Goal: Information Seeking & Learning: Learn about a topic

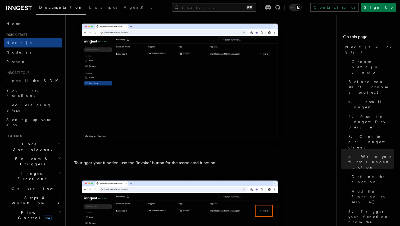
scroll to position [1164, 0]
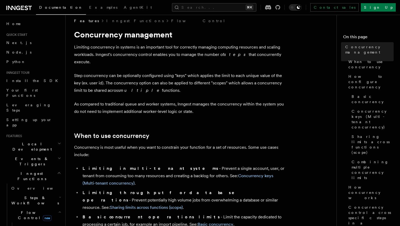
scroll to position [7, 0]
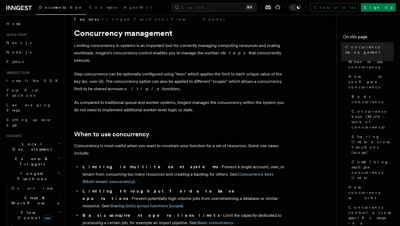
click at [133, 48] on p "Limiting concurrency in systems is an important tool for correctly managing com…" at bounding box center [179, 53] width 211 height 22
drag, startPoint x: 116, startPoint y: 54, endPoint x: 145, endPoint y: 54, distance: 28.3
click at [145, 54] on p "Limiting concurrency in systems is an important tool for correctly managing com…" at bounding box center [179, 53] width 211 height 22
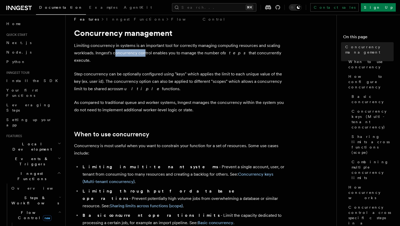
click at [128, 53] on p "Limiting concurrency in systems is an important tool for correctly managing com…" at bounding box center [179, 53] width 211 height 22
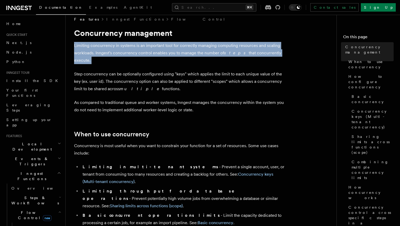
click at [128, 53] on p "Limiting concurrency in systems is an important tool for correctly managing com…" at bounding box center [179, 53] width 211 height 22
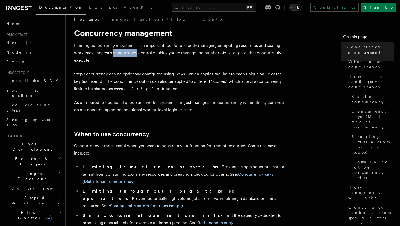
click at [128, 53] on p "Limiting concurrency in systems is an important tool for correctly managing com…" at bounding box center [179, 53] width 211 height 22
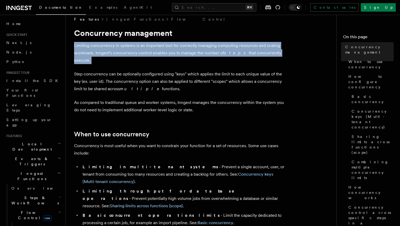
click at [128, 53] on p "Limiting concurrency in systems is an important tool for correctly managing com…" at bounding box center [179, 53] width 211 height 22
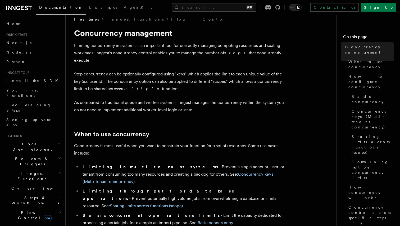
click at [102, 71] on p "Step concurrency can be optionally configured using "keys" which applies the li…" at bounding box center [179, 82] width 211 height 22
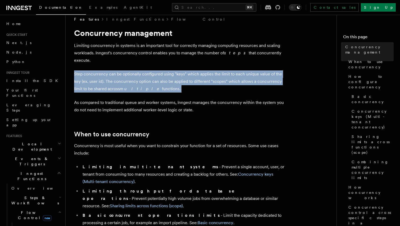
click at [102, 71] on p "Step concurrency can be optionally configured using "keys" which applies the li…" at bounding box center [179, 82] width 211 height 22
click at [101, 71] on p "Step concurrency can be optionally configured using "keys" which applies the li…" at bounding box center [179, 82] width 211 height 22
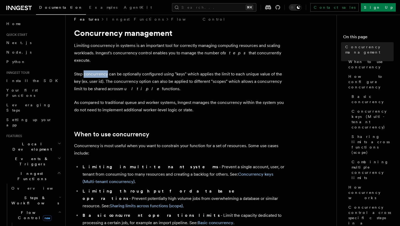
click at [101, 71] on p "Step concurrency can be optionally configured using "keys" which applies the li…" at bounding box center [179, 82] width 211 height 22
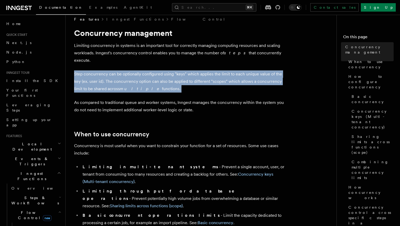
click at [101, 71] on p "Step concurrency can be optionally configured using "keys" which applies the li…" at bounding box center [179, 82] width 211 height 22
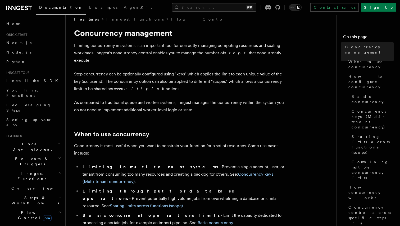
click at [100, 99] on p "As compared to traditional queue and worker systems, Inngest manages the concur…" at bounding box center [179, 106] width 211 height 15
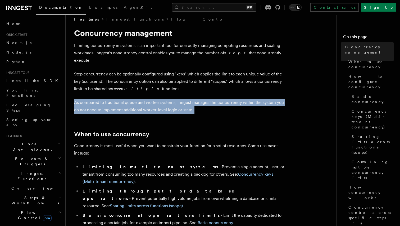
click at [100, 99] on p "As compared to traditional queue and worker systems, Inngest manages the concur…" at bounding box center [179, 106] width 211 height 15
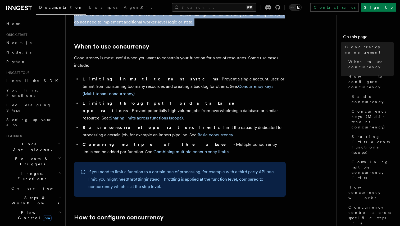
scroll to position [96, 0]
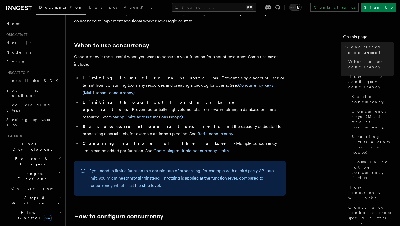
click at [115, 141] on strong "Combining multiple of the above" at bounding box center [157, 143] width 151 height 5
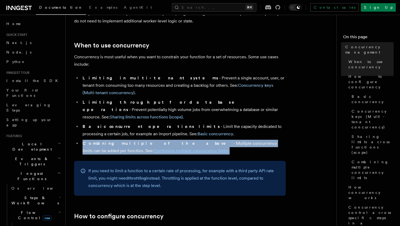
click at [115, 141] on strong "Combining multiple of the above" at bounding box center [157, 143] width 151 height 5
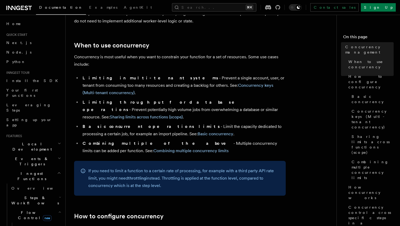
click at [111, 124] on strong "Basic concurrent operations limits" at bounding box center [151, 126] width 138 height 5
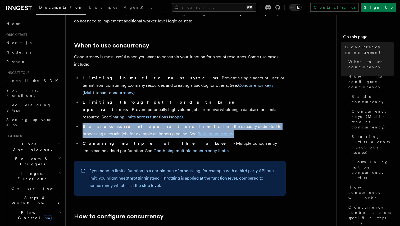
click at [111, 124] on strong "Basic concurrent operations limits" at bounding box center [151, 126] width 138 height 5
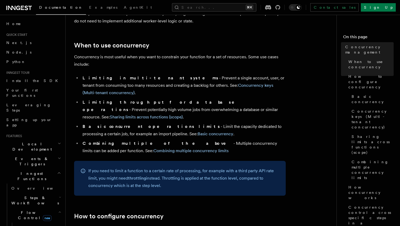
click at [111, 124] on strong "Basic concurrent operations limits" at bounding box center [151, 126] width 138 height 5
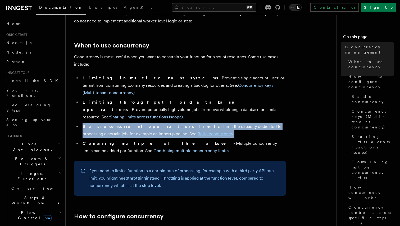
click at [111, 124] on strong "Basic concurrent operations limits" at bounding box center [151, 126] width 138 height 5
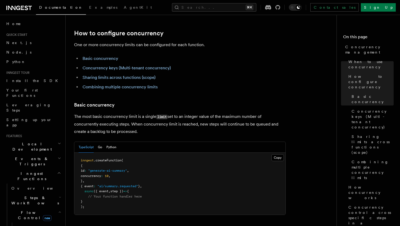
scroll to position [285, 0]
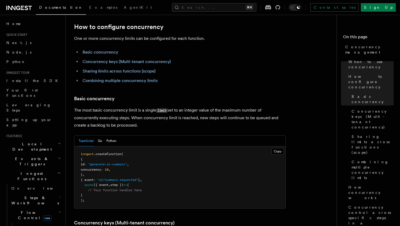
click at [113, 107] on p "The most basic concurrency limit is a single limit set to an integer value of t…" at bounding box center [179, 118] width 211 height 22
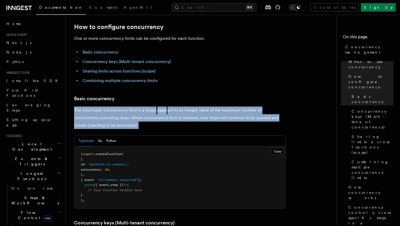
click at [113, 107] on p "The most basic concurrency limit is a single limit set to an integer value of t…" at bounding box center [179, 118] width 211 height 22
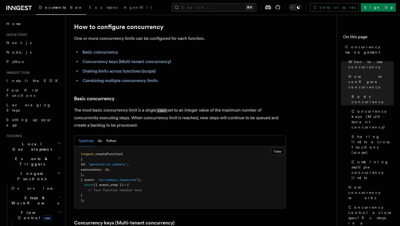
click at [113, 107] on p "The most basic concurrency limit is a single limit set to an integer value of t…" at bounding box center [179, 118] width 211 height 22
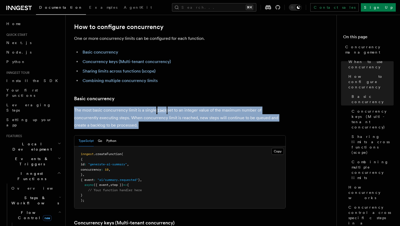
click at [113, 107] on p "The most basic concurrency limit is a single limit set to an integer value of t…" at bounding box center [179, 118] width 211 height 22
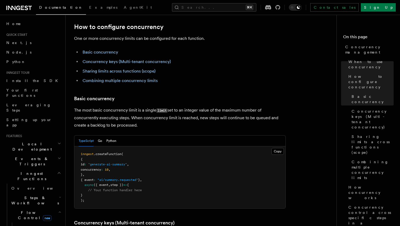
click at [113, 107] on p "The most basic concurrency limit is a single limit set to an integer value of t…" at bounding box center [179, 118] width 211 height 22
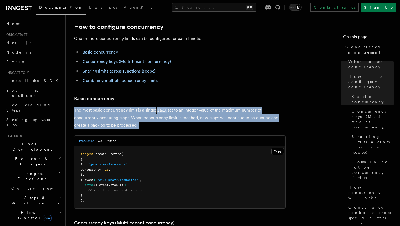
click at [113, 107] on p "The most basic concurrency limit is a single limit set to an integer value of t…" at bounding box center [179, 118] width 211 height 22
click at [110, 107] on p "The most basic concurrency limit is a single limit set to an integer value of t…" at bounding box center [179, 118] width 211 height 22
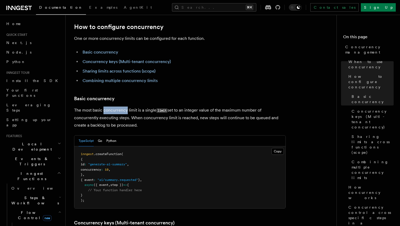
click at [110, 107] on p "The most basic concurrency limit is a single limit set to an integer value of t…" at bounding box center [179, 118] width 211 height 22
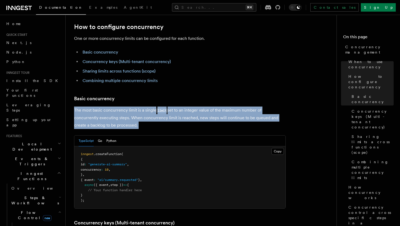
click at [110, 107] on p "The most basic concurrency limit is a single limit set to an integer value of t…" at bounding box center [179, 118] width 211 height 22
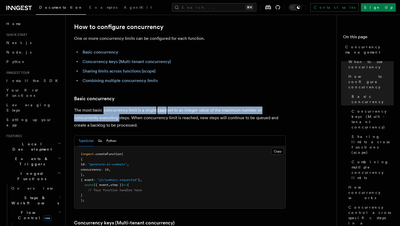
drag, startPoint x: 110, startPoint y: 88, endPoint x: 108, endPoint y: 95, distance: 6.9
click at [108, 107] on p "The most basic concurrency limit is a single limit set to an integer value of t…" at bounding box center [179, 118] width 211 height 22
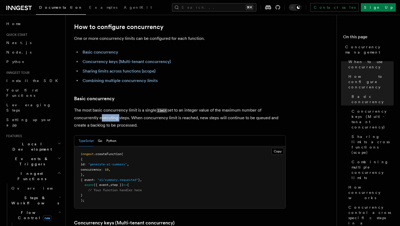
click at [108, 107] on p "The most basic concurrency limit is a single limit set to an integer value of t…" at bounding box center [179, 118] width 211 height 22
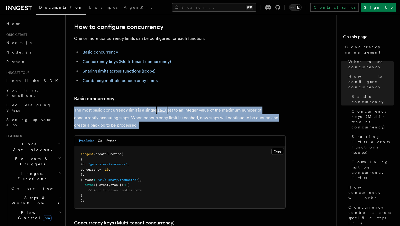
click at [108, 107] on p "The most basic concurrency limit is a single limit set to an integer value of t…" at bounding box center [179, 118] width 211 height 22
click at [107, 107] on p "The most basic concurrency limit is a single limit set to an integer value of t…" at bounding box center [179, 118] width 211 height 22
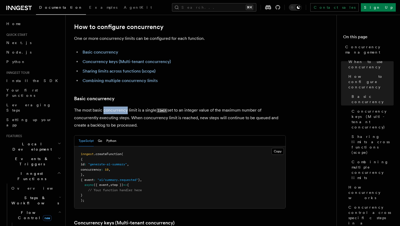
click at [107, 107] on p "The most basic concurrency limit is a single limit set to an integer value of t…" at bounding box center [179, 118] width 211 height 22
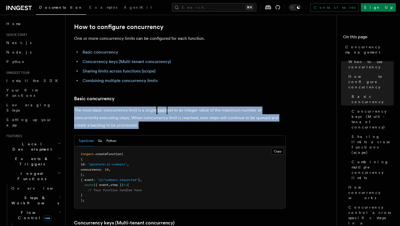
click at [107, 107] on p "The most basic concurrency limit is a single limit set to an integer value of t…" at bounding box center [179, 118] width 211 height 22
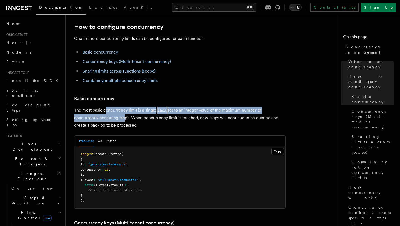
drag, startPoint x: 106, startPoint y: 90, endPoint x: 121, endPoint y: 98, distance: 17.3
click at [122, 107] on p "The most basic concurrency limit is a single limit set to an integer value of t…" at bounding box center [179, 118] width 211 height 22
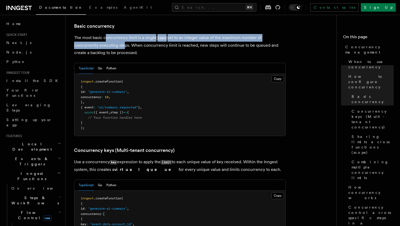
scroll to position [361, 0]
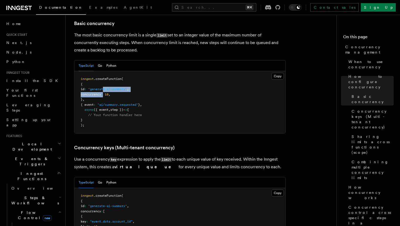
drag, startPoint x: 110, startPoint y: 67, endPoint x: 110, endPoint y: 73, distance: 5.8
click at [110, 77] on code "inngest .createFunction ( { id : "generate-ai-summary" , concurrency : 10 , } ,…" at bounding box center [111, 102] width 61 height 50
click at [103, 93] on span ":" at bounding box center [102, 95] width 2 height 4
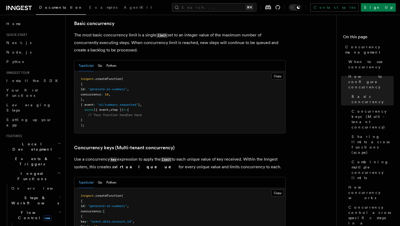
click at [108, 87] on span ""generate-ai-summary"" at bounding box center [107, 89] width 39 height 4
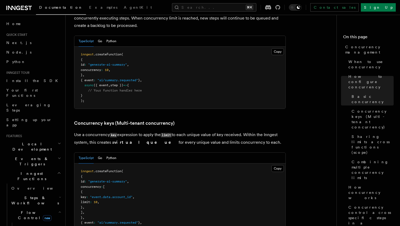
click at [108, 68] on pre "inngest .createFunction ( { id : "generate-ai-summary" , concurrency : 10 , } ,…" at bounding box center [179, 78] width 211 height 62
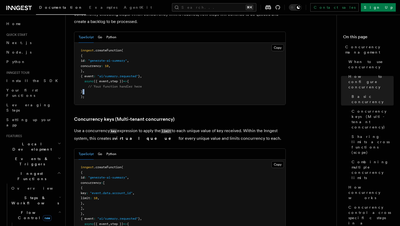
click at [108, 68] on pre "inngest .createFunction ( { id : "generate-ai-summary" , concurrency : 10 , } ,…" at bounding box center [179, 74] width 211 height 62
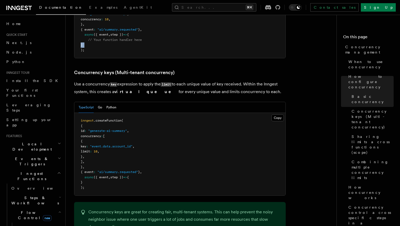
scroll to position [438, 0]
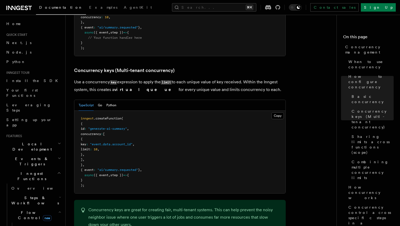
click at [217, 78] on p "Use a concurrency key expression to apply the limit to each unique value of key…" at bounding box center [179, 85] width 211 height 15
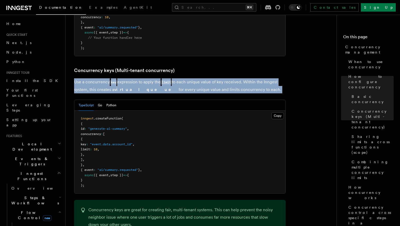
click at [217, 78] on p "Use a concurrency key expression to apply the limit to each unique value of key…" at bounding box center [179, 85] width 211 height 15
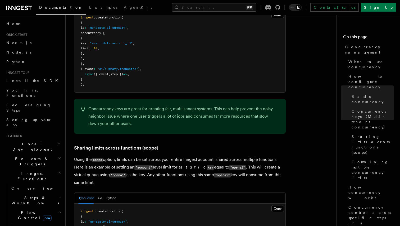
scroll to position [541, 0]
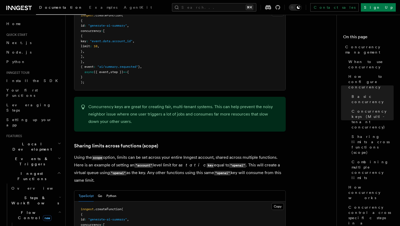
click at [155, 103] on p "Concurrency keys are great for creating fair, multi-tenant systems. This can he…" at bounding box center [183, 114] width 191 height 22
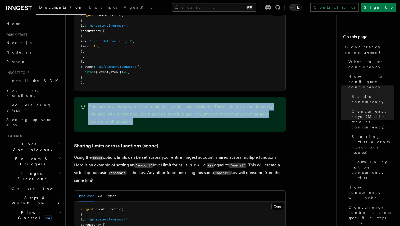
click at [155, 103] on p "Concurrency keys are great for creating fair, multi-tenant systems. This can he…" at bounding box center [183, 114] width 191 height 22
click at [216, 103] on p "Concurrency keys are great for creating fair, multi-tenant systems. This can he…" at bounding box center [183, 114] width 191 height 22
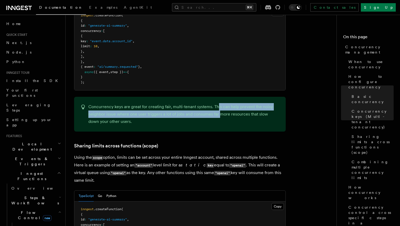
drag, startPoint x: 216, startPoint y: 83, endPoint x: 219, endPoint y: 91, distance: 8.6
click at [219, 103] on p "Concurrency keys are great for creating fair, multi-tenant systems. This can he…" at bounding box center [183, 114] width 191 height 22
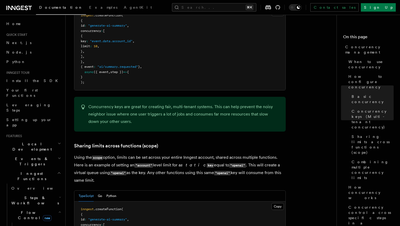
click at [219, 103] on p "Concurrency keys are great for creating fair, multi-tenant systems. This can he…" at bounding box center [183, 114] width 191 height 22
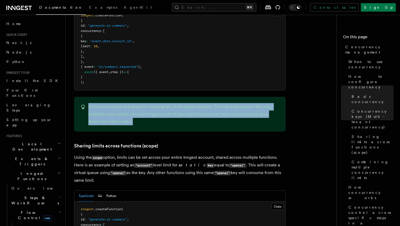
click at [205, 103] on p "Concurrency keys are great for creating fair, multi-tenant systems. This can he…" at bounding box center [183, 114] width 191 height 22
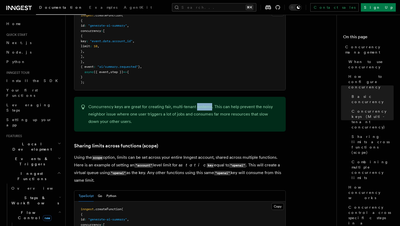
click at [205, 103] on p "Concurrency keys are great for creating fair, multi-tenant systems. This can he…" at bounding box center [183, 114] width 191 height 22
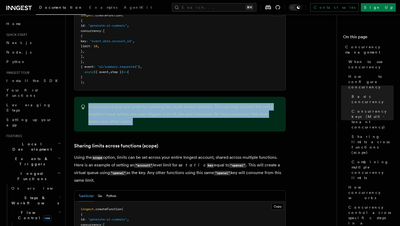
click at [205, 103] on p "Concurrency keys are great for creating fair, multi-tenant systems. This can he…" at bounding box center [183, 114] width 191 height 22
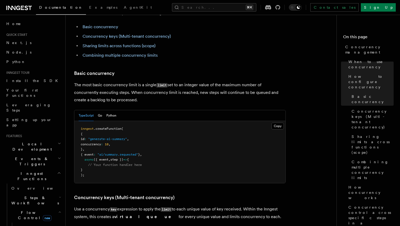
scroll to position [310, 0]
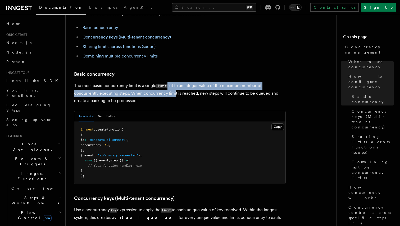
drag, startPoint x: 168, startPoint y: 63, endPoint x: 171, endPoint y: 73, distance: 10.9
click at [171, 82] on p "The most basic concurrency limit is a single limit set to an integer value of t…" at bounding box center [179, 93] width 211 height 22
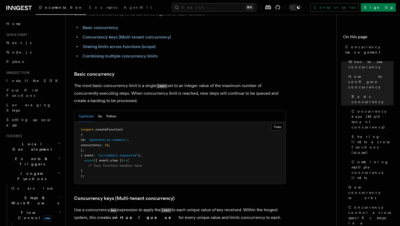
click at [171, 82] on p "The most basic concurrency limit is a single limit set to an integer value of t…" at bounding box center [179, 93] width 211 height 22
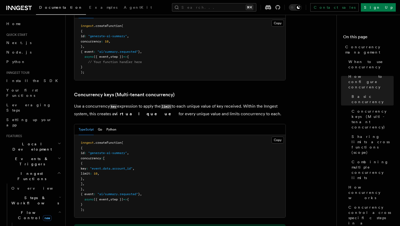
scroll to position [414, 0]
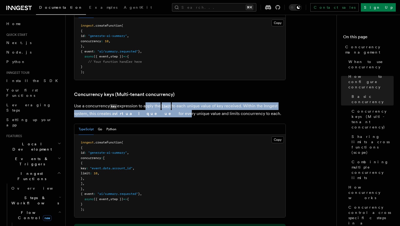
drag, startPoint x: 144, startPoint y: 86, endPoint x: 153, endPoint y: 90, distance: 9.9
click at [153, 103] on p "Use a concurrency key expression to apply the limit to each unique value of key…" at bounding box center [179, 110] width 211 height 15
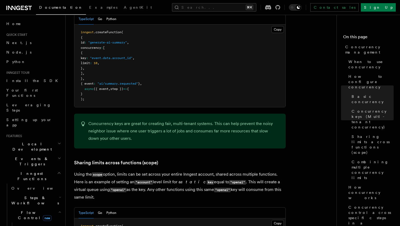
scroll to position [525, 0]
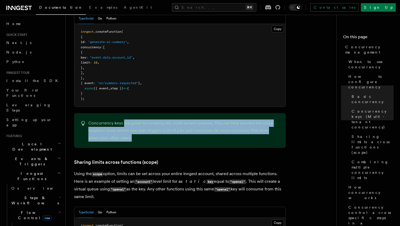
drag, startPoint x: 124, startPoint y: 100, endPoint x: 142, endPoint y: 113, distance: 22.0
click at [142, 120] on p "Concurrency keys are great for creating fair, multi-tenant systems. This can he…" at bounding box center [183, 131] width 191 height 22
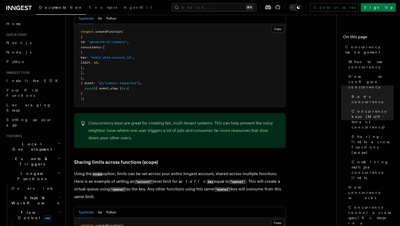
click at [142, 120] on p "Concurrency keys are great for creating fair, multi-tenant systems. This can he…" at bounding box center [183, 131] width 191 height 22
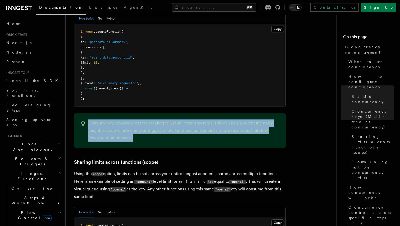
click at [142, 120] on p "Concurrency keys are great for creating fair, multi-tenant systems. This can he…" at bounding box center [183, 131] width 191 height 22
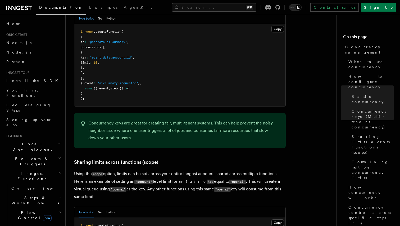
click at [142, 120] on p "Concurrency keys are great for creating fair, multi-tenant systems. This can he…" at bounding box center [183, 131] width 191 height 22
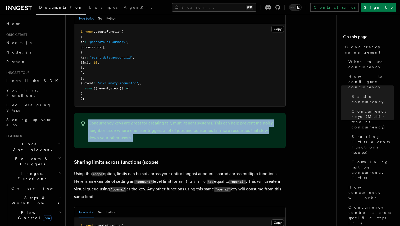
click at [142, 120] on p "Concurrency keys are great for creating fair, multi-tenant systems. This can he…" at bounding box center [183, 131] width 191 height 22
click at [139, 120] on p "Concurrency keys are great for creating fair, multi-tenant systems. This can he…" at bounding box center [183, 131] width 191 height 22
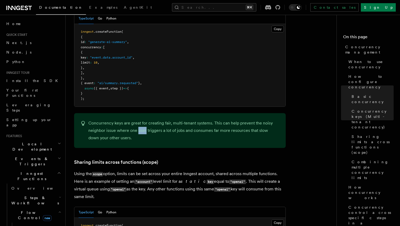
click at [139, 120] on p "Concurrency keys are great for creating fair, multi-tenant systems. This can he…" at bounding box center [183, 131] width 191 height 22
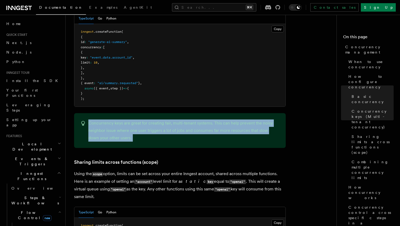
click at [139, 120] on p "Concurrency keys are great for creating fair, multi-tenant systems. This can he…" at bounding box center [183, 131] width 191 height 22
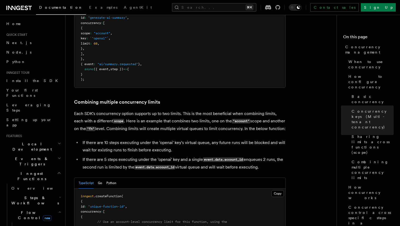
scroll to position [747, 0]
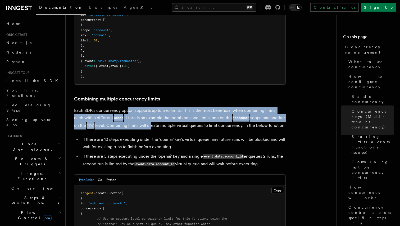
drag, startPoint x: 127, startPoint y: 90, endPoint x: 143, endPoint y: 102, distance: 20.2
click at [143, 107] on p "Each SDK's concurrency option supports up to two limits. This is the most benef…" at bounding box center [179, 118] width 211 height 23
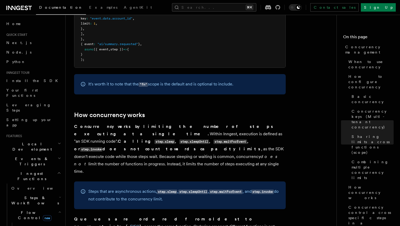
scroll to position [1015, 0]
